Goal: Task Accomplishment & Management: Use online tool/utility

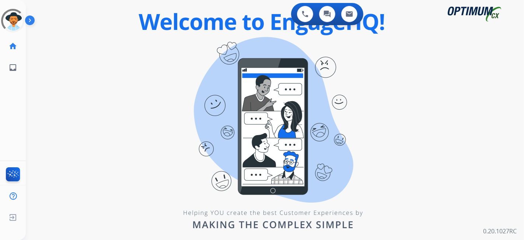
drag, startPoint x: 200, startPoint y: 43, endPoint x: 191, endPoint y: 39, distance: 9.5
click at [200, 43] on div "swap_horiz Break voice bridge close_fullscreen Connect 3-Way Call merge_type Se…" at bounding box center [266, 44] width 481 height 35
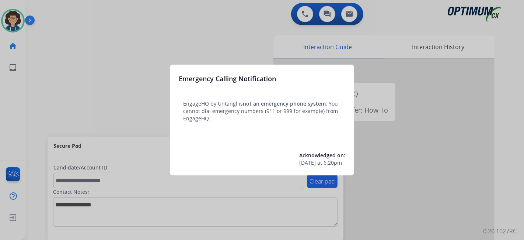
click at [48, 111] on div at bounding box center [262, 120] width 524 height 240
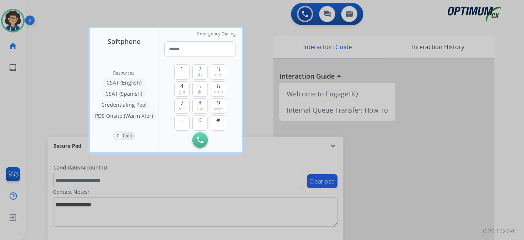
click at [48, 111] on div at bounding box center [262, 120] width 524 height 240
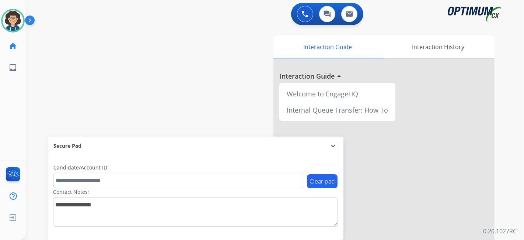
click at [55, 100] on div "swap_horiz Break voice bridge close_fullscreen Connect 3-Way Call merge_type Se…" at bounding box center [266, 180] width 481 height 307
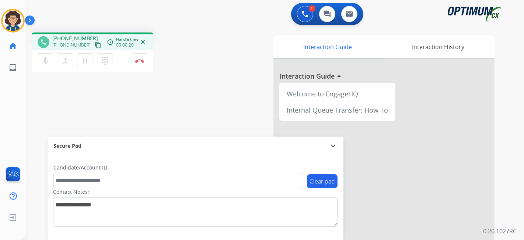
click at [95, 45] on mat-icon "content_copy" at bounding box center [98, 45] width 7 height 7
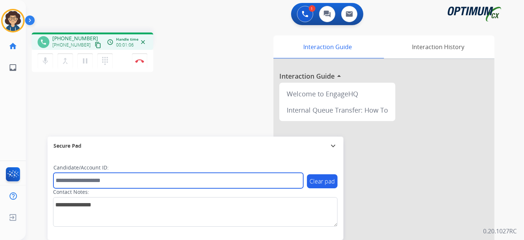
click at [125, 184] on input "text" at bounding box center [178, 180] width 250 height 15
paste input "*******"
type input "*******"
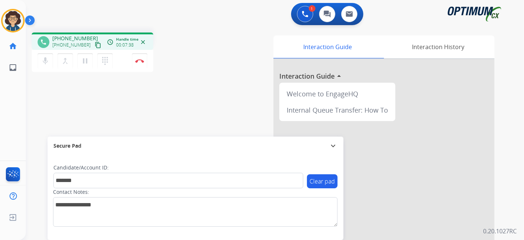
click at [211, 74] on div "phone +19044159844 +19044159844 content_copy access_time Call metrics Queue 00:…" at bounding box center [266, 180] width 481 height 307
click at [137, 56] on button "Disconnect" at bounding box center [139, 60] width 15 height 15
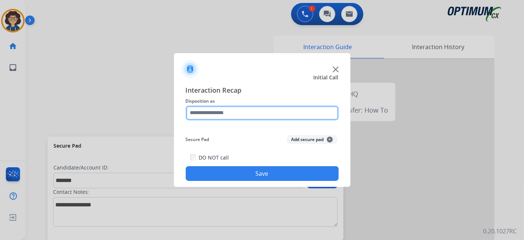
click at [268, 112] on input "text" at bounding box center [262, 112] width 153 height 15
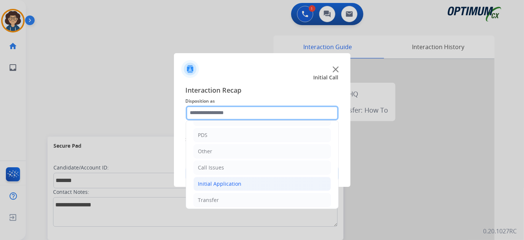
scroll to position [48, 0]
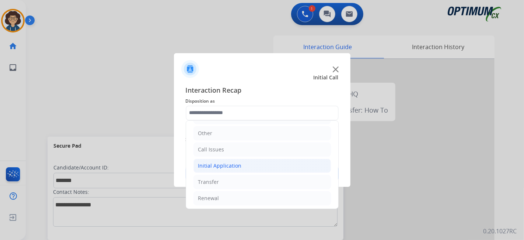
click at [282, 166] on li "Initial Application" at bounding box center [263, 166] width 138 height 14
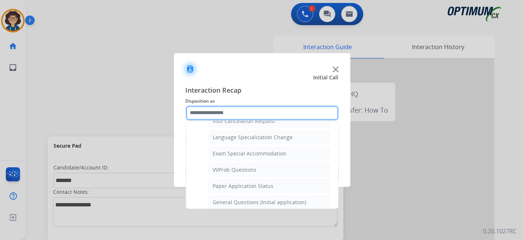
scroll to position [368, 0]
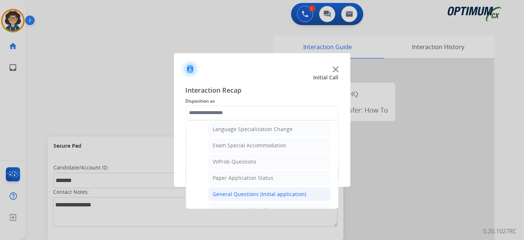
click at [296, 187] on li "General Questions (Initial application)" at bounding box center [269, 194] width 123 height 14
type input "**********"
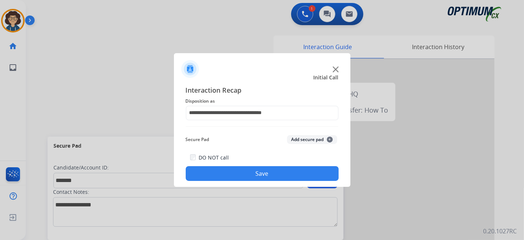
click at [305, 139] on button "Add secure pad +" at bounding box center [312, 139] width 50 height 9
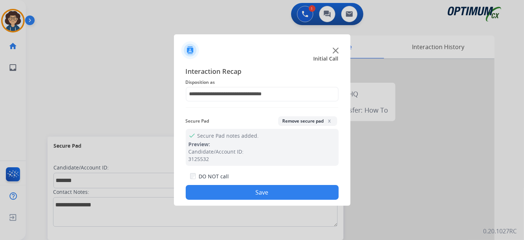
click at [273, 194] on button "Save" at bounding box center [262, 192] width 153 height 15
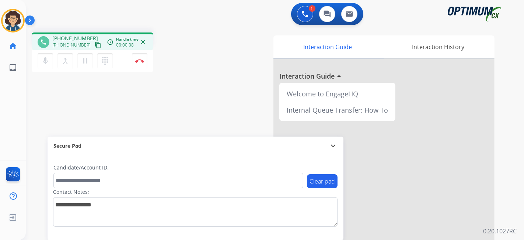
click at [94, 41] on button "content_copy" at bounding box center [98, 45] width 9 height 9
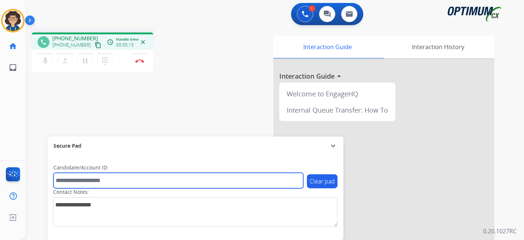
click at [158, 176] on input "text" at bounding box center [178, 180] width 250 height 15
paste input "*******"
type input "*******"
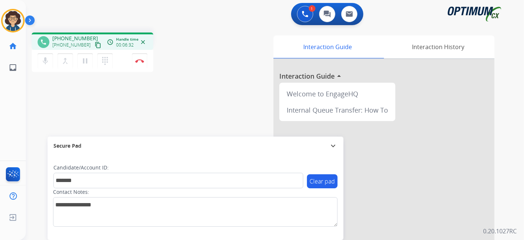
click at [181, 114] on div "phone +12034342340 +12034342340 content_copy access_time Call metrics Queue 00:…" at bounding box center [266, 180] width 481 height 307
click at [145, 66] on button "Disconnect" at bounding box center [139, 60] width 15 height 15
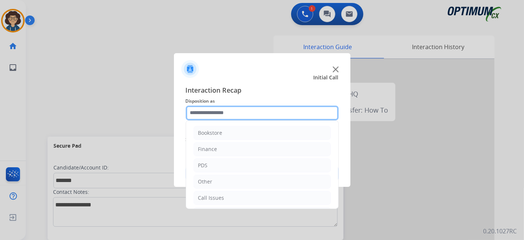
click at [256, 116] on input "text" at bounding box center [262, 112] width 153 height 15
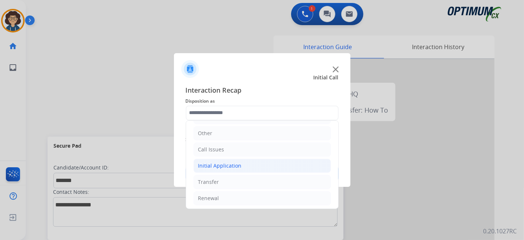
click at [298, 161] on li "Initial Application" at bounding box center [263, 166] width 138 height 14
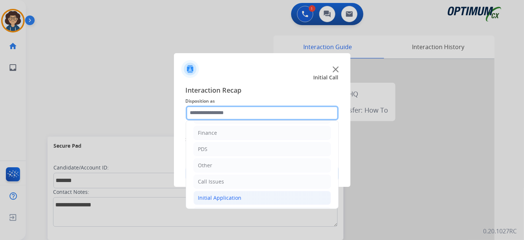
scroll to position [0, 0]
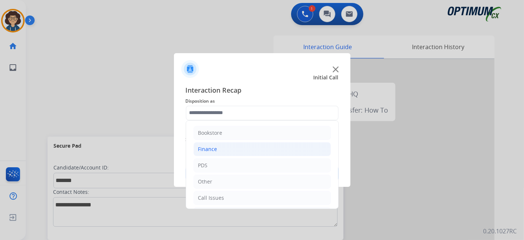
click at [256, 143] on li "Finance" at bounding box center [263, 149] width 138 height 14
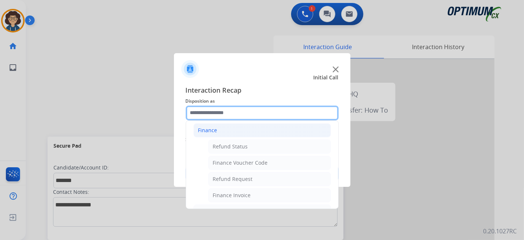
scroll to position [25, 0]
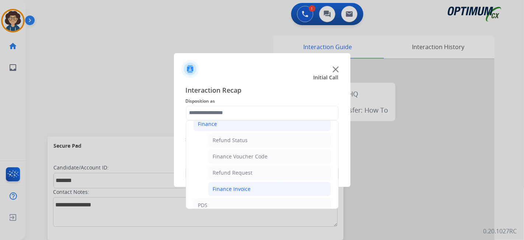
click at [279, 188] on li "Finance Invoice" at bounding box center [269, 189] width 123 height 14
type input "**********"
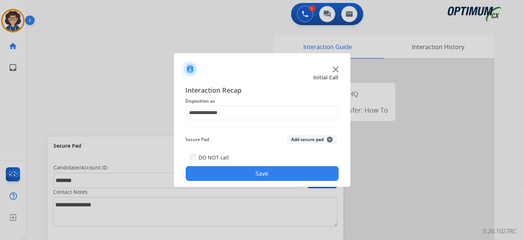
click at [306, 143] on button "Add secure pad +" at bounding box center [312, 139] width 50 height 9
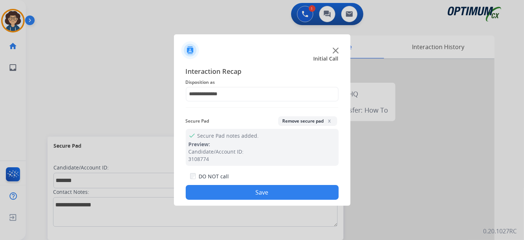
drag, startPoint x: 282, startPoint y: 192, endPoint x: 229, endPoint y: 34, distance: 166.8
click at [282, 192] on button "Save" at bounding box center [262, 192] width 153 height 15
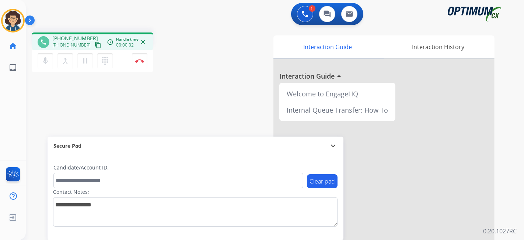
click at [95, 43] on mat-icon "content_copy" at bounding box center [98, 45] width 7 height 7
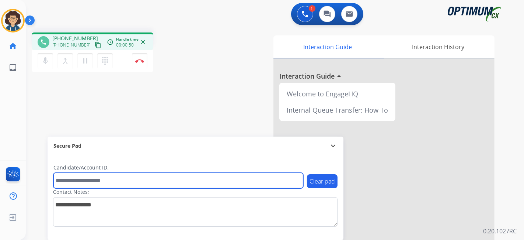
click at [79, 183] on input "text" at bounding box center [178, 180] width 250 height 15
paste input "*******"
type input "*******"
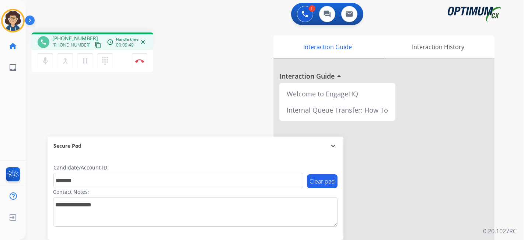
click at [212, 73] on div "phone +17203278674 +17203278674 content_copy access_time Call metrics Queue 00:…" at bounding box center [124, 53] width 185 height 42
drag, startPoint x: 143, startPoint y: 48, endPoint x: 140, endPoint y: 63, distance: 15.3
click at [140, 62] on div "phone +17203278674 +17203278674 content_copy access_time Call metrics Queue 00:…" at bounding box center [93, 53] width 122 height 42
click at [140, 63] on button "Disconnect" at bounding box center [139, 60] width 15 height 15
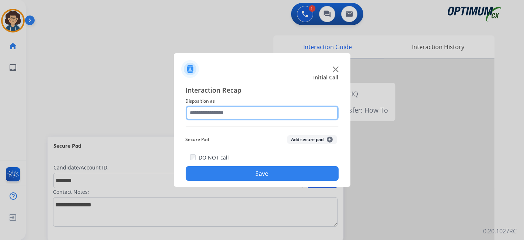
click at [261, 112] on input "text" at bounding box center [262, 112] width 153 height 15
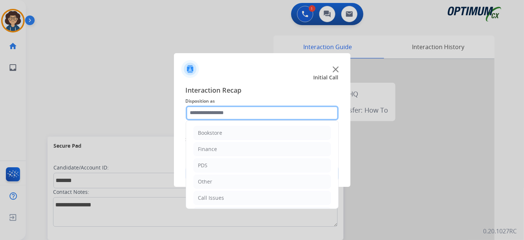
scroll to position [48, 0]
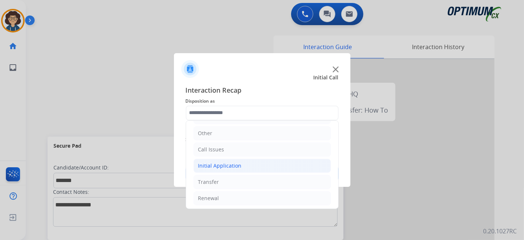
click at [256, 165] on li "Initial Application" at bounding box center [263, 166] width 138 height 14
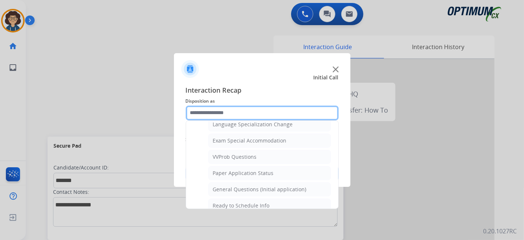
scroll to position [376, 0]
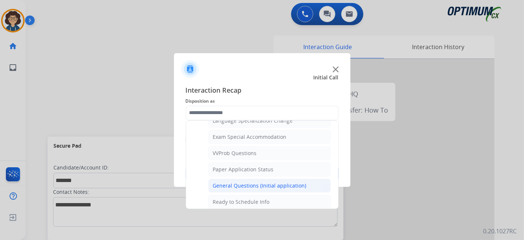
click at [295, 182] on div "General Questions (Initial application)" at bounding box center [260, 185] width 94 height 7
type input "**********"
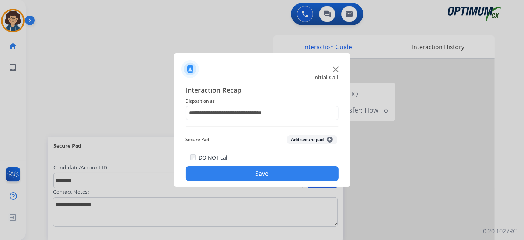
click at [303, 140] on button "Add secure pad +" at bounding box center [312, 139] width 50 height 9
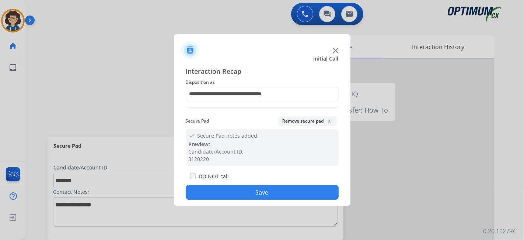
click at [288, 193] on button "Save" at bounding box center [262, 192] width 153 height 15
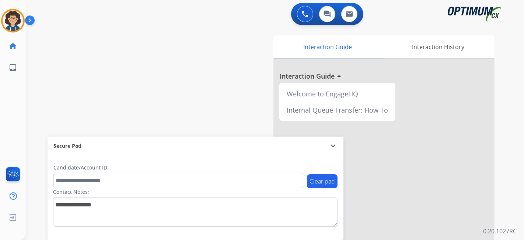
click at [206, 112] on div "swap_horiz Break voice bridge close_fullscreen Connect 3-Way Call merge_type Se…" at bounding box center [266, 180] width 481 height 307
click at [18, 23] on img at bounding box center [13, 20] width 21 height 21
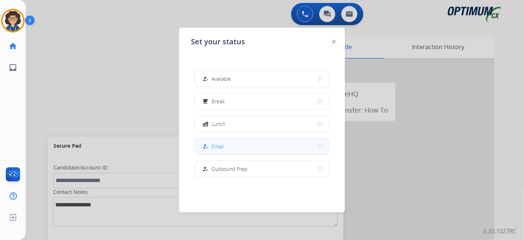
click at [260, 146] on button "how_to_reg Email" at bounding box center [262, 146] width 134 height 16
